Goal: Transaction & Acquisition: Subscribe to service/newsletter

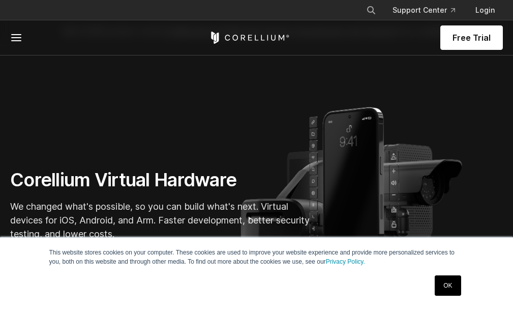
click at [466, 28] on link "Free Trial" at bounding box center [472, 37] width 63 height 24
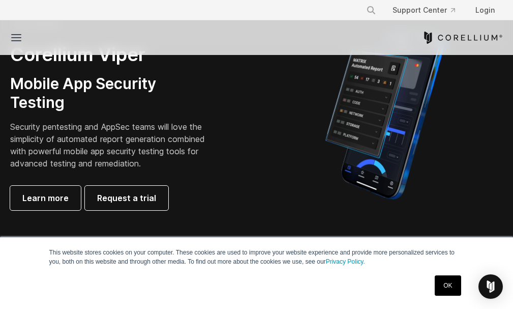
scroll to position [204, 0]
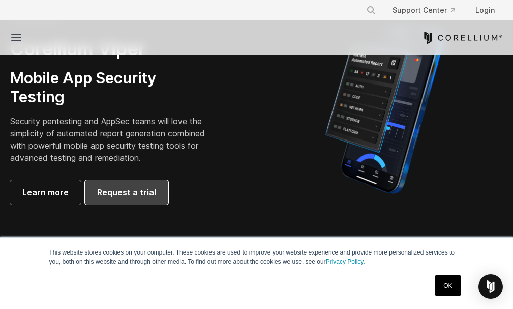
click at [127, 190] on span "Request a trial" at bounding box center [126, 192] width 59 height 12
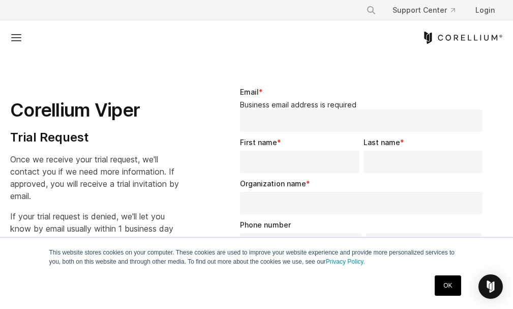
select select "**"
